Goal: Register for event/course

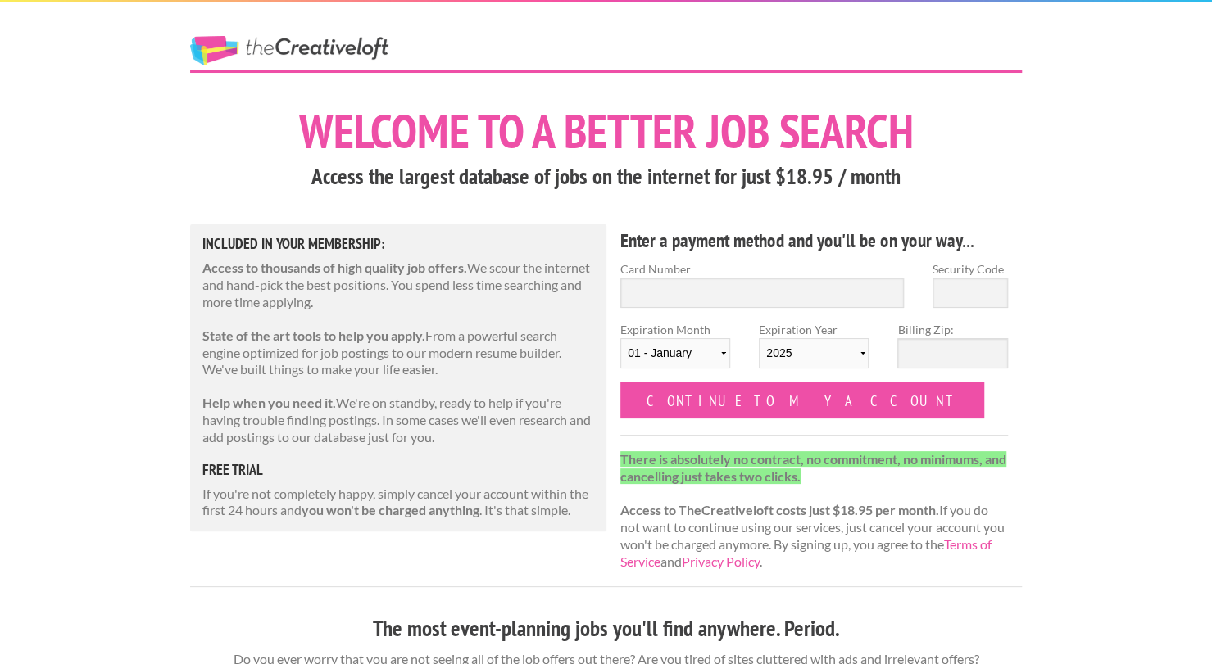
click at [581, 138] on h1 "Welcome to a better job search" at bounding box center [606, 131] width 832 height 48
